Goal: Transaction & Acquisition: Subscribe to service/newsletter

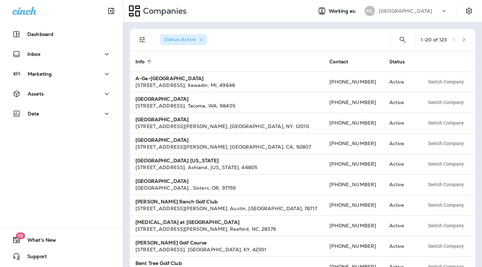
click at [418, 11] on p "Muskego Lakes Country Club" at bounding box center [405, 10] width 53 height 5
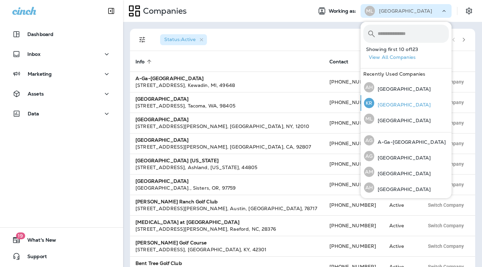
click at [392, 100] on div "KR Kestrel Ridge Golf Course" at bounding box center [397, 103] width 72 height 16
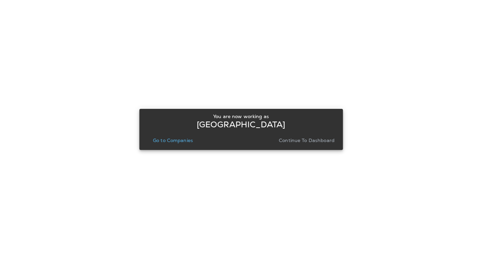
click at [318, 140] on p "Continue to Dashboard" at bounding box center [307, 140] width 56 height 5
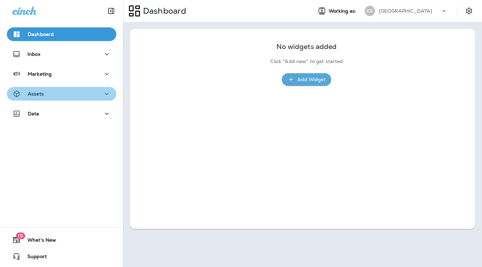
click at [74, 92] on div "Assets" at bounding box center [61, 94] width 99 height 9
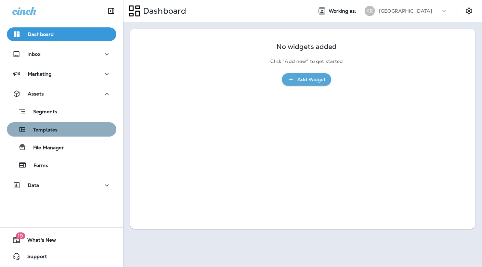
click at [52, 136] on button "Templates" at bounding box center [62, 129] width 110 height 14
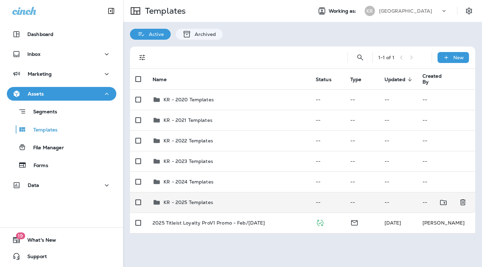
click at [192, 207] on td "KR - 2025 Templates" at bounding box center [228, 202] width 163 height 21
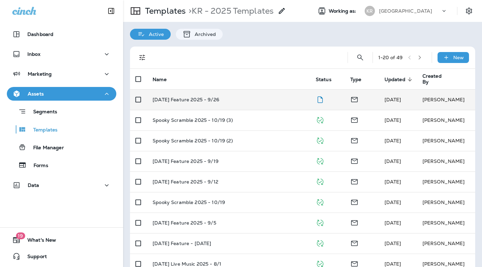
click at [197, 100] on p "[DATE] Feature 2025 - 9/26" at bounding box center [186, 99] width 67 height 5
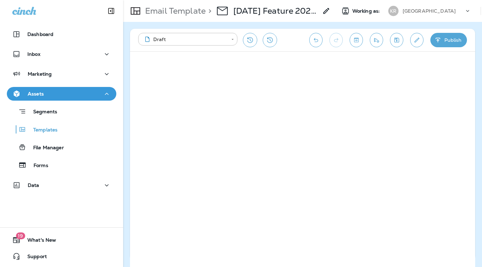
click at [395, 39] on icon "Save" at bounding box center [397, 40] width 5 height 5
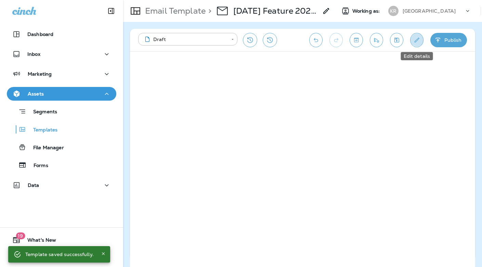
click at [421, 40] on button "Edit details" at bounding box center [416, 40] width 13 height 14
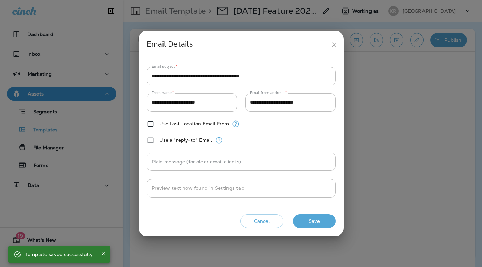
click at [334, 43] on icon "close" at bounding box center [334, 44] width 7 height 7
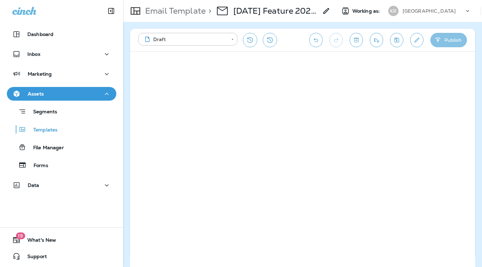
click at [448, 42] on button "Publish" at bounding box center [449, 40] width 37 height 14
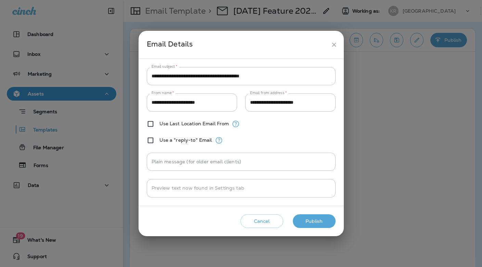
click at [311, 218] on button "Publish" at bounding box center [314, 221] width 43 height 14
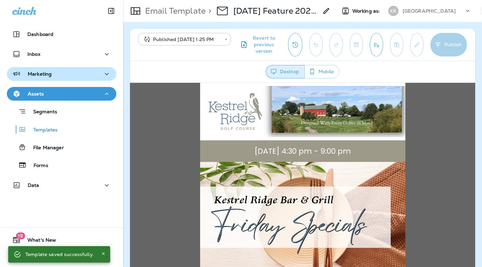
click at [68, 76] on div "Marketing" at bounding box center [61, 74] width 99 height 9
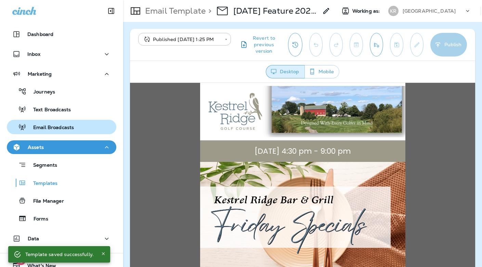
click at [61, 128] on p "Email Broadcasts" at bounding box center [50, 128] width 48 height 7
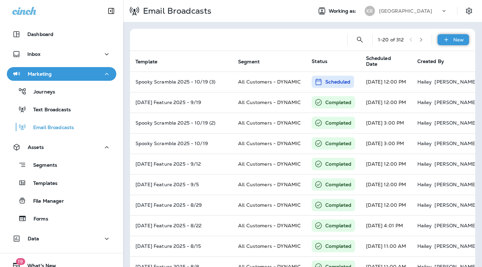
click at [452, 40] on div "New" at bounding box center [453, 39] width 31 height 11
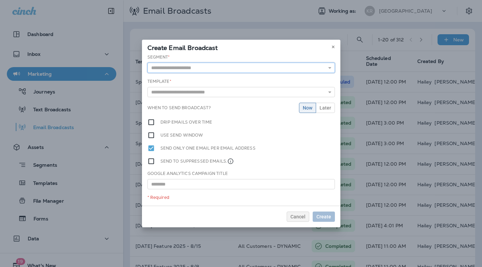
click at [201, 70] on input "text" at bounding box center [242, 68] width 188 height 10
type input "**********"
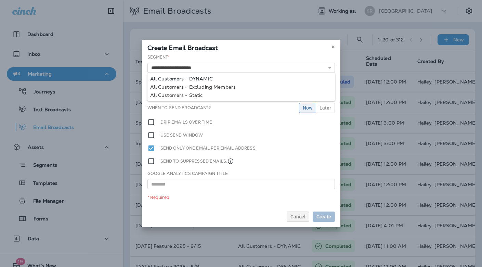
click at [191, 79] on div "**********" at bounding box center [241, 130] width 198 height 152
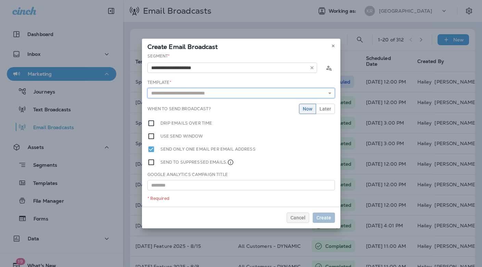
click at [180, 93] on input "text" at bounding box center [242, 93] width 188 height 10
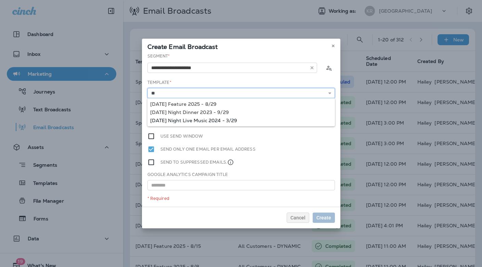
type input "*"
type input "**********"
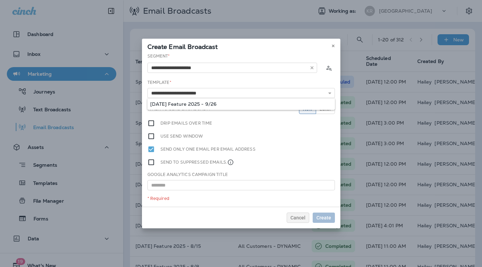
click at [187, 103] on div "**********" at bounding box center [241, 130] width 198 height 154
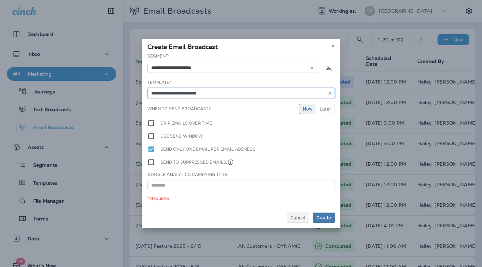
click at [219, 94] on input "**********" at bounding box center [242, 93] width 188 height 10
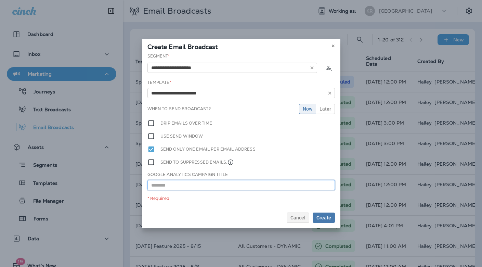
click at [187, 181] on input "text" at bounding box center [242, 185] width 188 height 10
paste input "**********"
type input "**********"
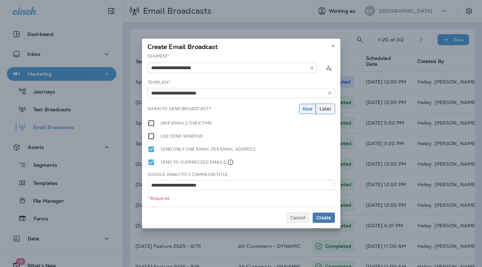
click at [329, 108] on span "Later" at bounding box center [326, 108] width 12 height 5
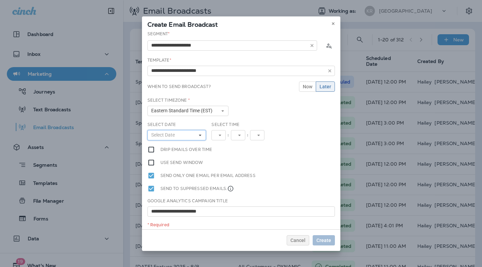
click at [176, 137] on span "Select Date" at bounding box center [164, 135] width 26 height 6
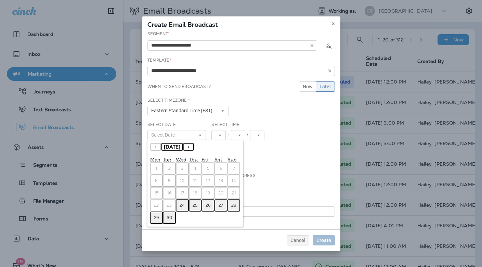
click at [208, 205] on abbr "26" at bounding box center [208, 205] width 5 height 5
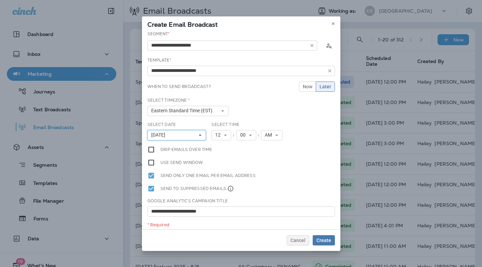
click at [197, 136] on button "September 26, 2025" at bounding box center [177, 135] width 59 height 10
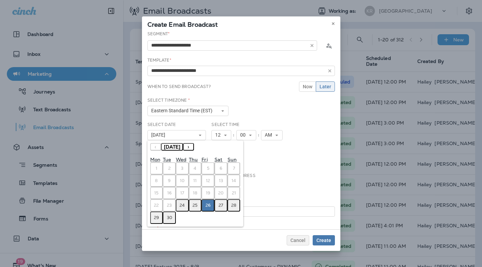
click at [196, 206] on abbr "25" at bounding box center [195, 205] width 5 height 5
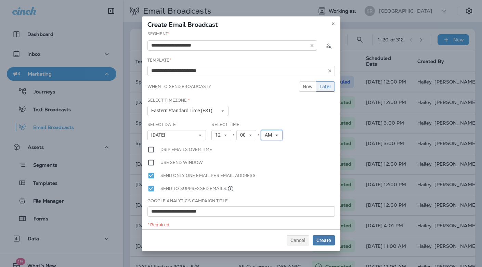
click at [275, 132] on button "AM" at bounding box center [272, 135] width 22 height 10
click at [276, 153] on link "PM" at bounding box center [272, 154] width 22 height 8
click at [327, 240] on span "Create" at bounding box center [324, 240] width 15 height 5
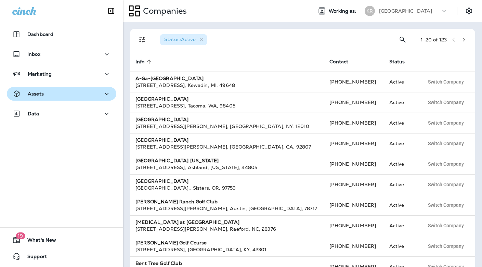
click at [79, 97] on div "Assets" at bounding box center [61, 94] width 99 height 9
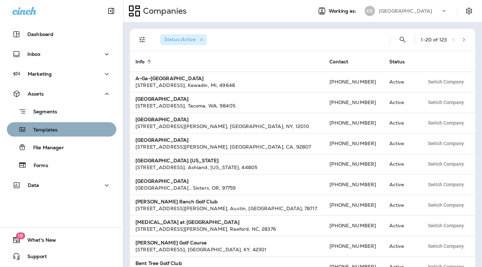
click at [63, 129] on div "Templates" at bounding box center [62, 129] width 104 height 10
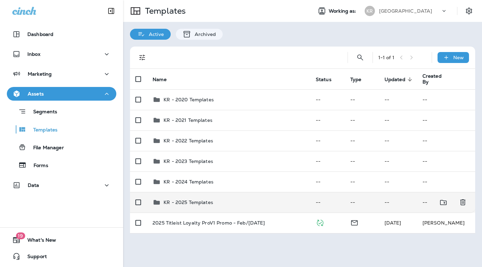
click at [196, 206] on div "KR - 2025 Templates" at bounding box center [189, 202] width 50 height 8
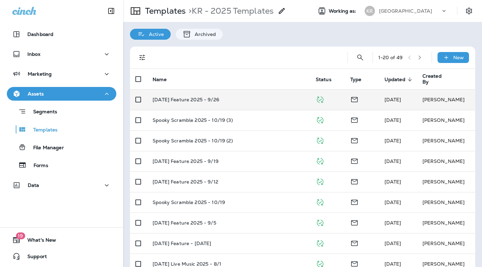
click at [193, 97] on p "[DATE] Feature 2025 - 9/26" at bounding box center [186, 99] width 67 height 5
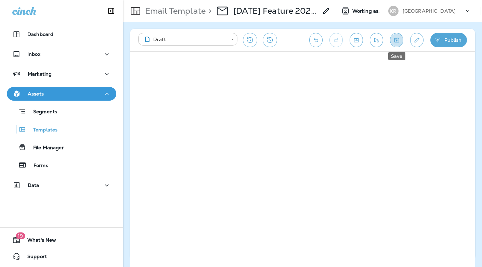
click at [394, 42] on icon "Save" at bounding box center [396, 40] width 7 height 7
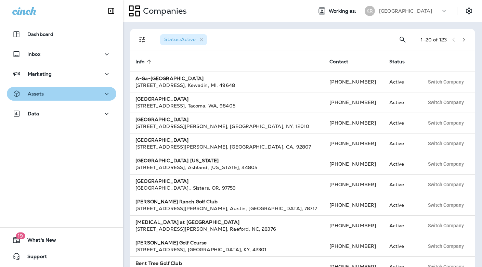
click at [61, 96] on div "Assets" at bounding box center [61, 94] width 99 height 9
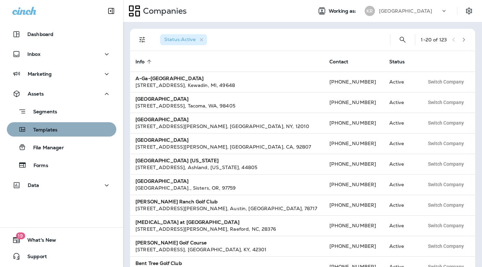
click at [51, 132] on p "Templates" at bounding box center [41, 130] width 31 height 7
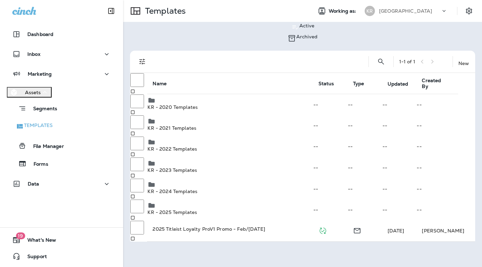
click at [66, 61] on div "Inbox" at bounding box center [61, 55] width 123 height 17
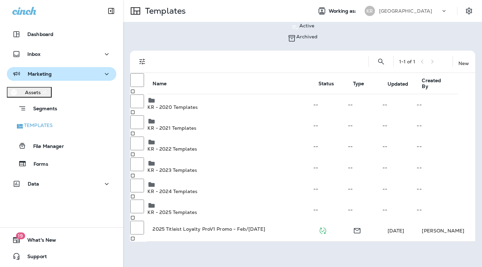
click at [64, 74] on div "Marketing" at bounding box center [61, 74] width 99 height 9
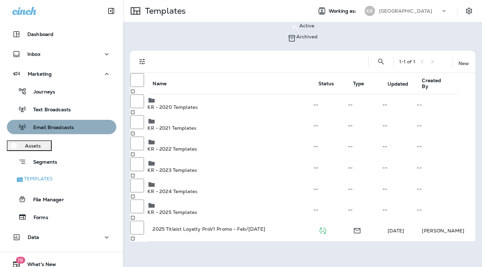
click at [54, 126] on p "Email Broadcasts" at bounding box center [50, 128] width 48 height 7
